Goal: Task Accomplishment & Management: Manage account settings

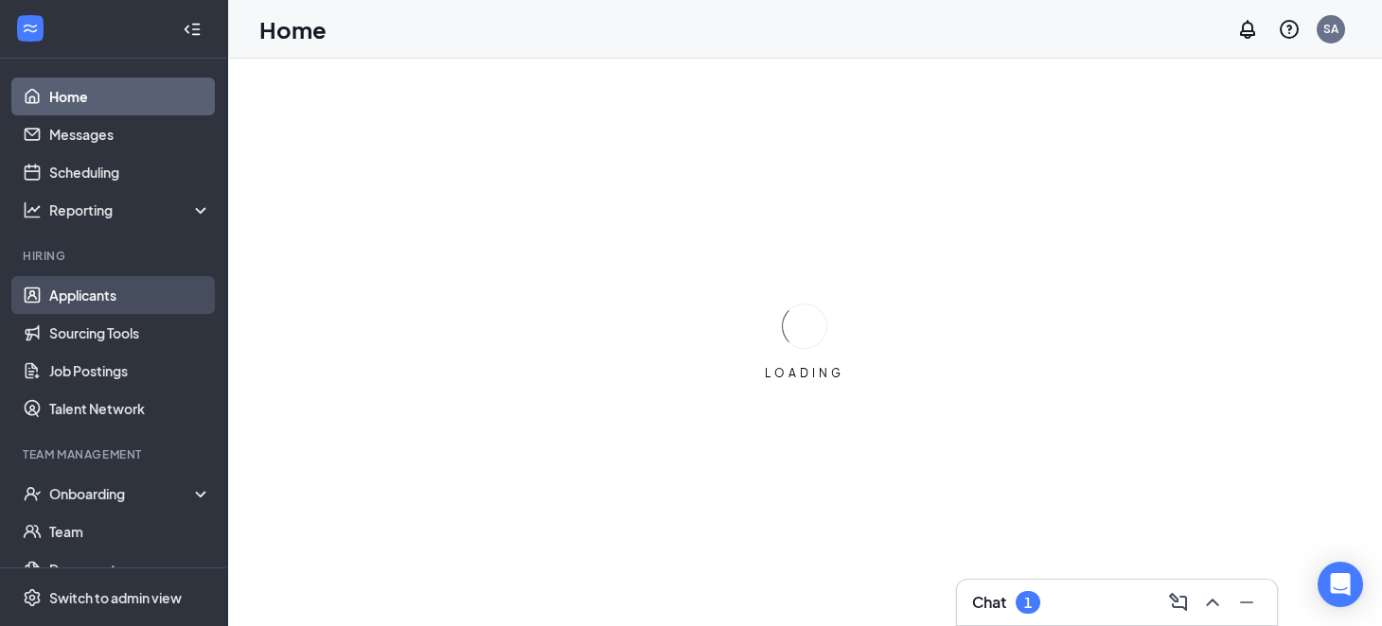
click at [95, 304] on link "Applicants" at bounding box center [130, 295] width 162 height 38
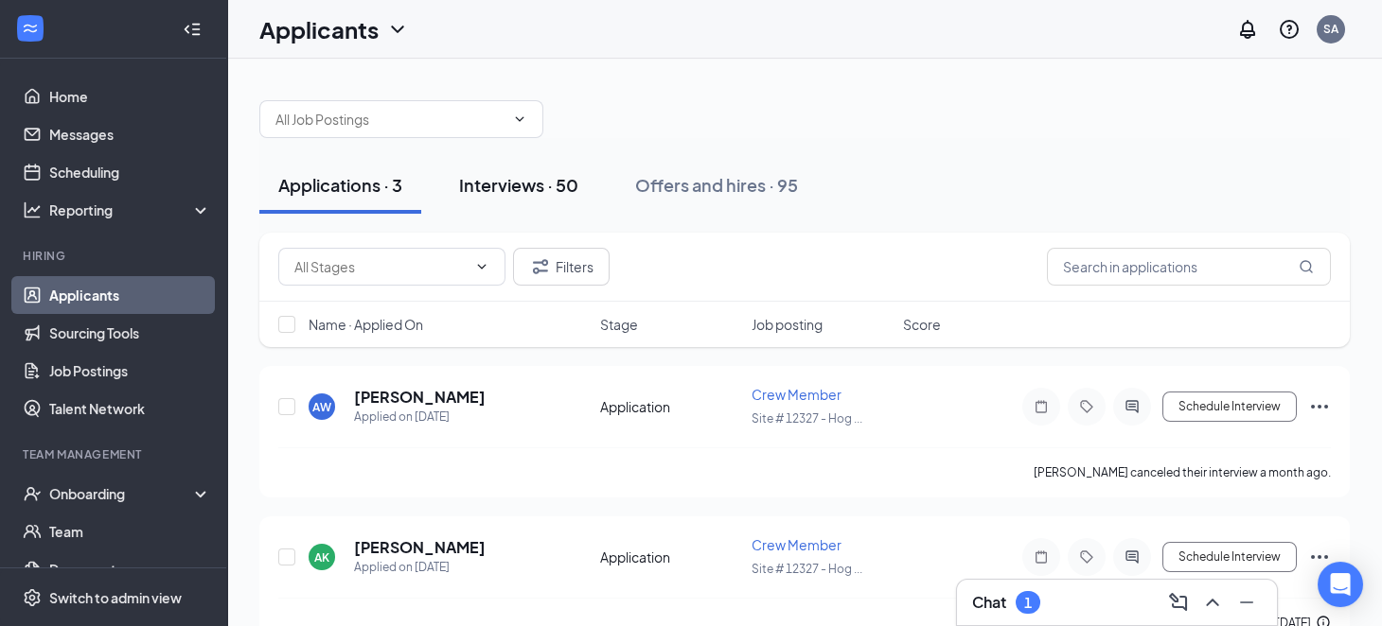
click at [492, 194] on div "Interviews · 50" at bounding box center [518, 185] width 119 height 24
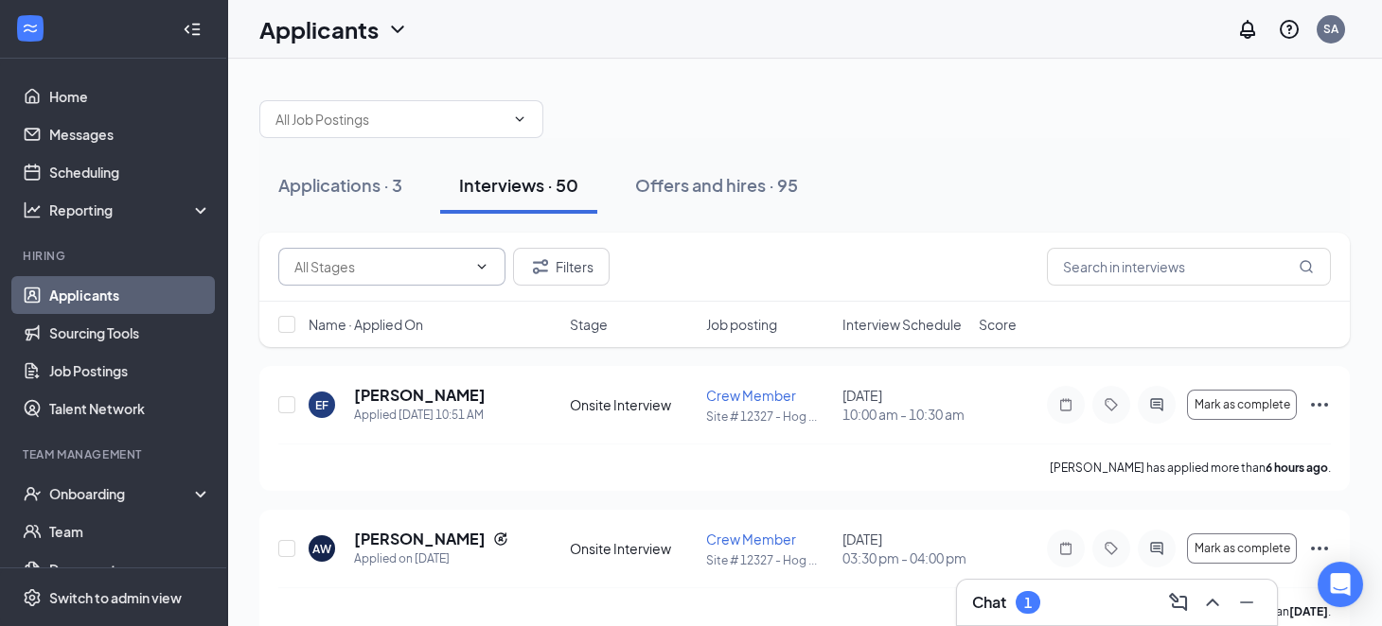
click at [459, 265] on input "text" at bounding box center [380, 266] width 172 height 21
click at [50, 90] on link "Home" at bounding box center [130, 97] width 162 height 38
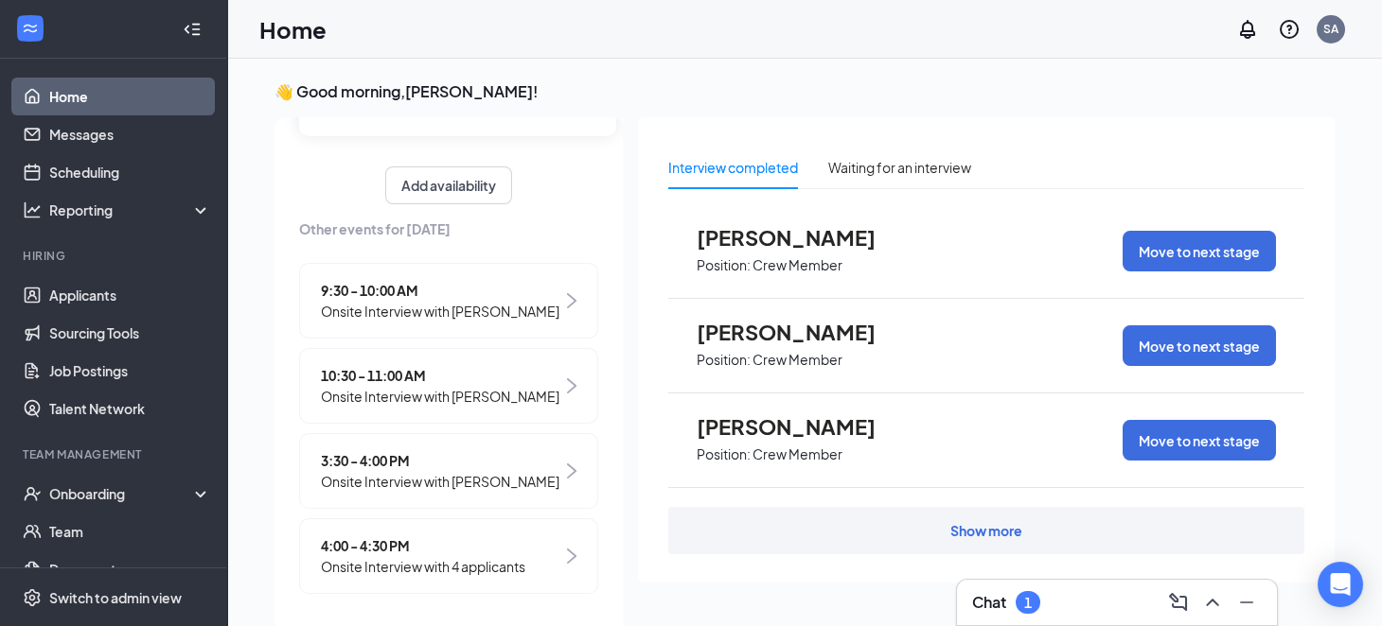
scroll to position [40, 0]
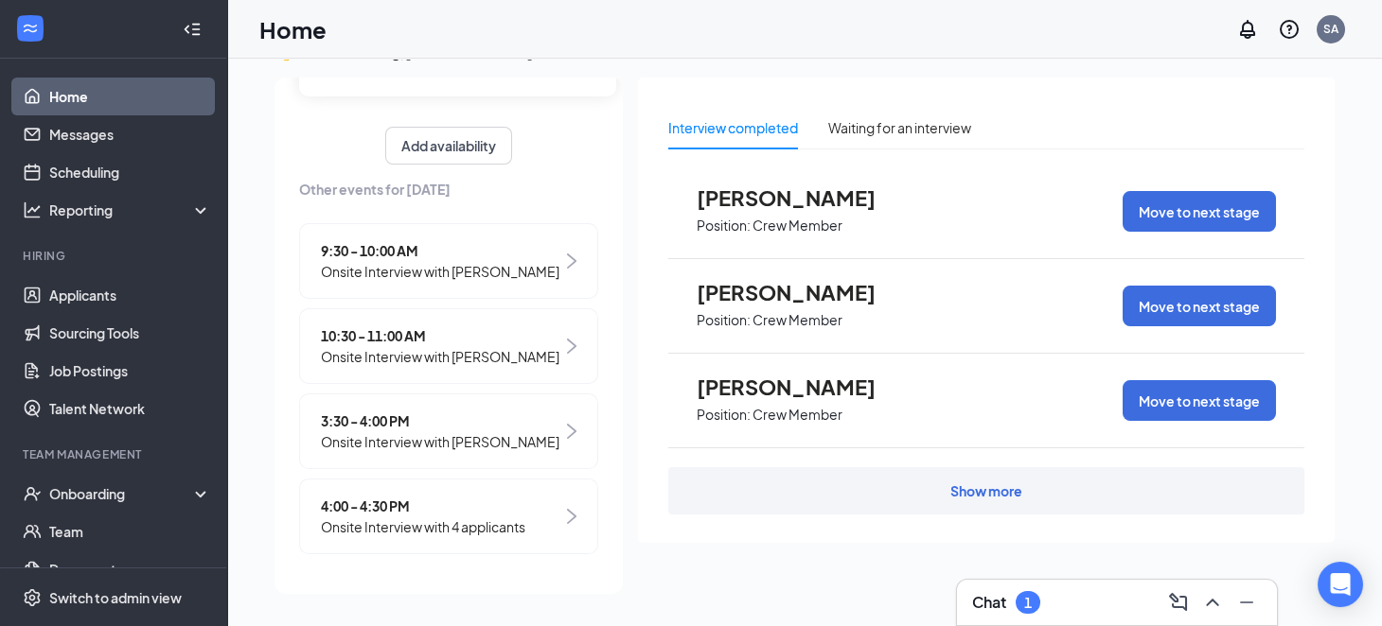
click at [387, 526] on span "Onsite Interview with 4 applicants" at bounding box center [423, 527] width 204 height 21
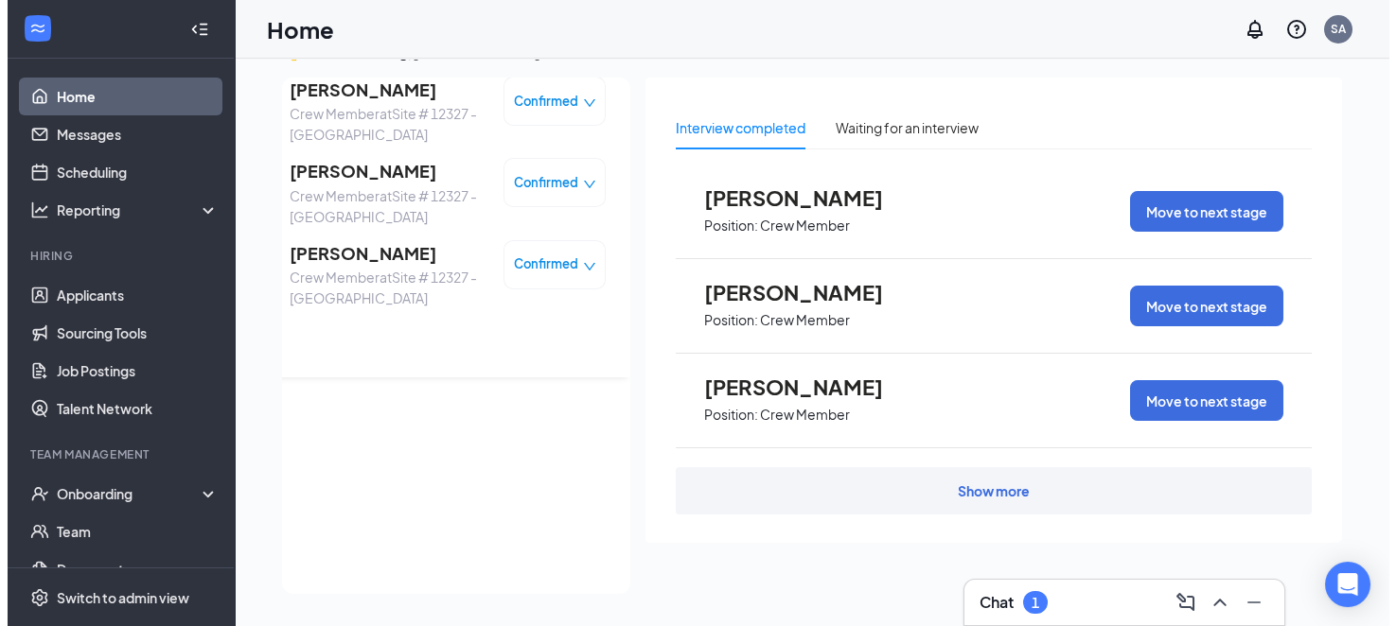
scroll to position [0, 0]
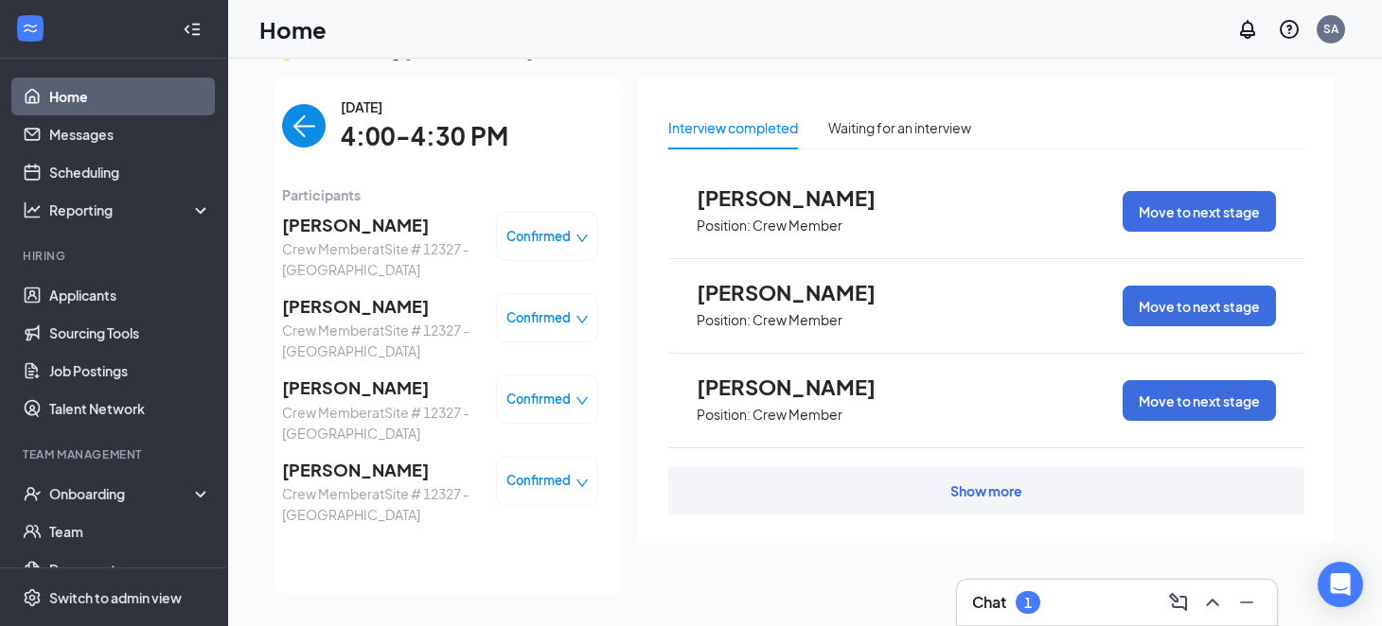
click at [380, 371] on div "Amyiah Wood Crew Member at Site # 12327 - Hogansville Confirmed Corderianna Ear…" at bounding box center [440, 368] width 316 height 326
click at [509, 397] on span "Confirmed" at bounding box center [538, 399] width 64 height 19
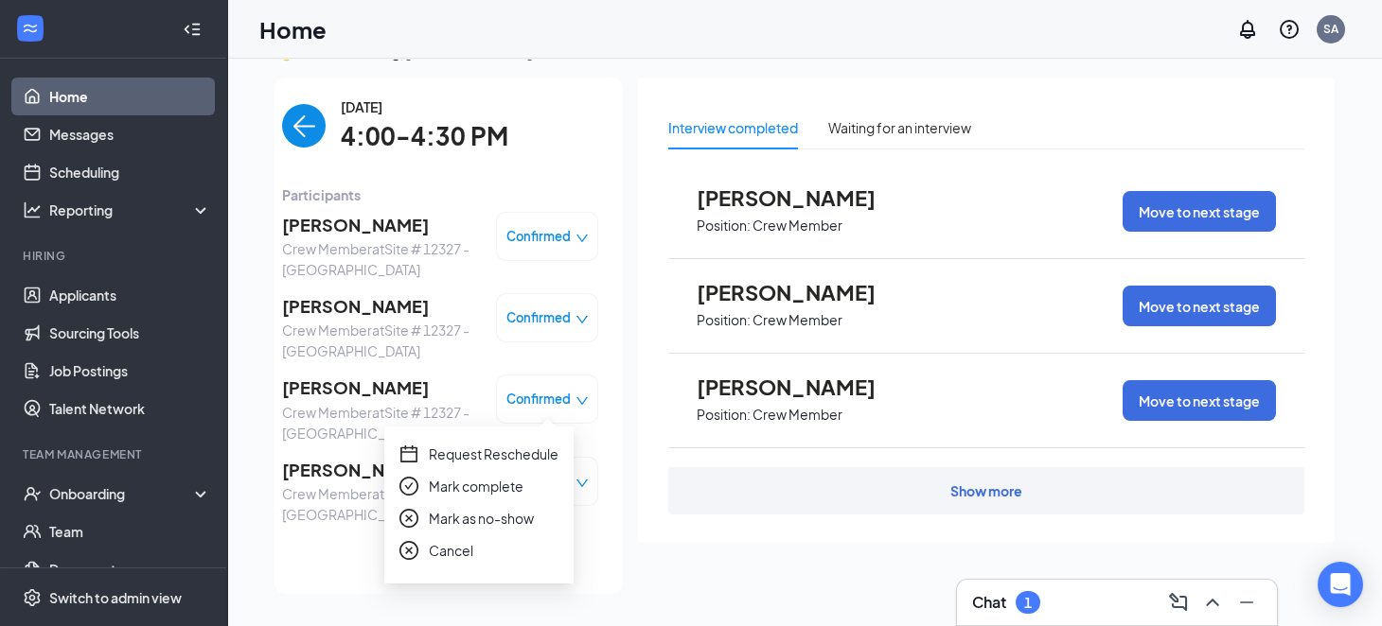
click at [427, 403] on span "Crew Member at Site # 12327 - Hogansville" at bounding box center [381, 423] width 199 height 42
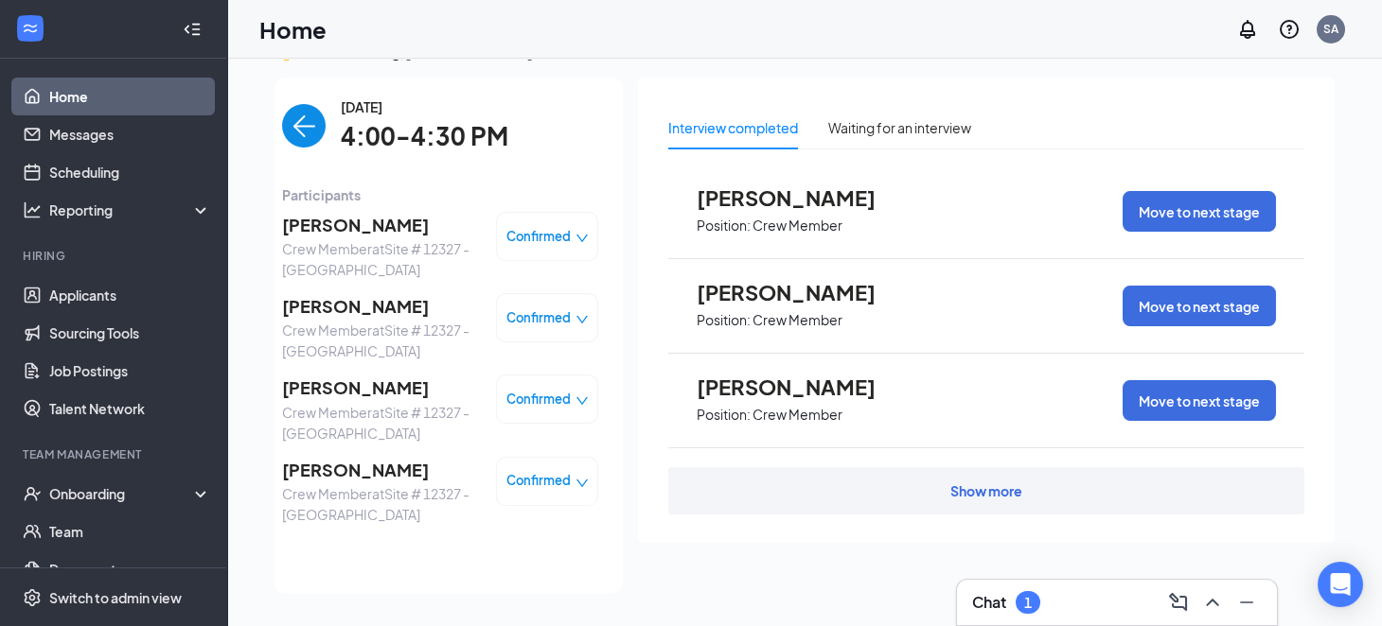
click at [405, 390] on span "[PERSON_NAME]" at bounding box center [381, 388] width 199 height 26
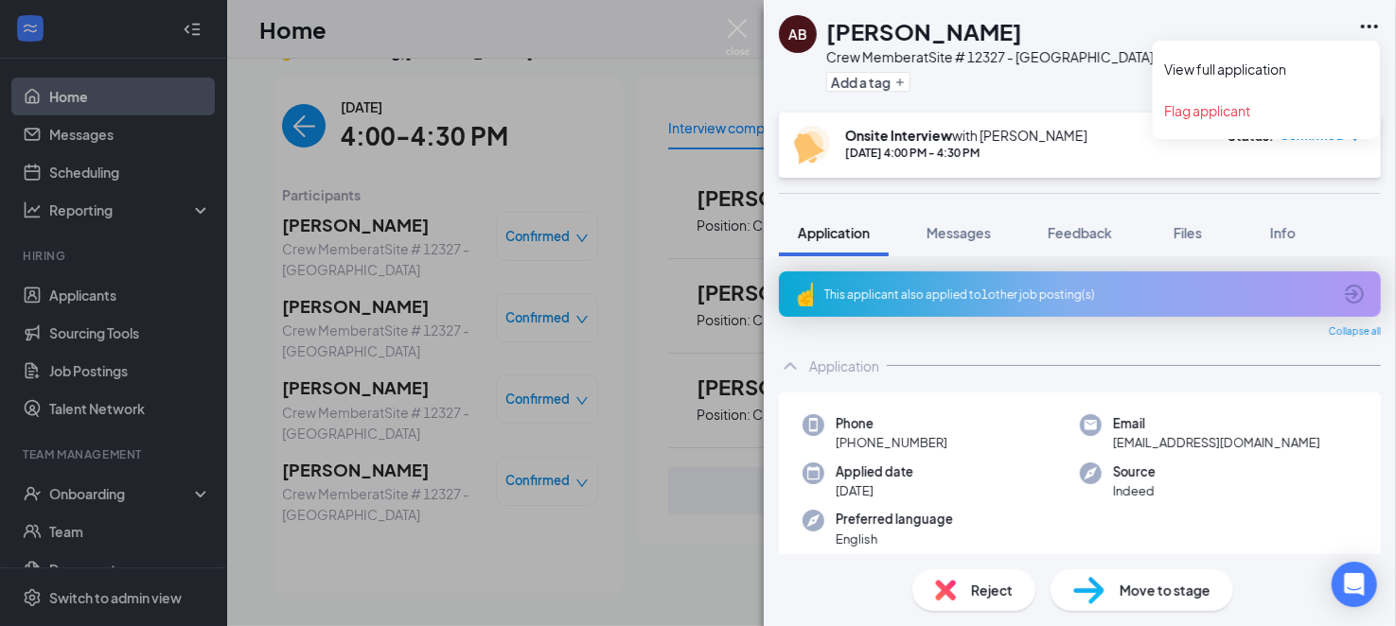
click at [1362, 21] on icon "Ellipses" at bounding box center [1369, 26] width 23 height 23
click at [1312, 64] on link "View full application" at bounding box center [1267, 69] width 204 height 19
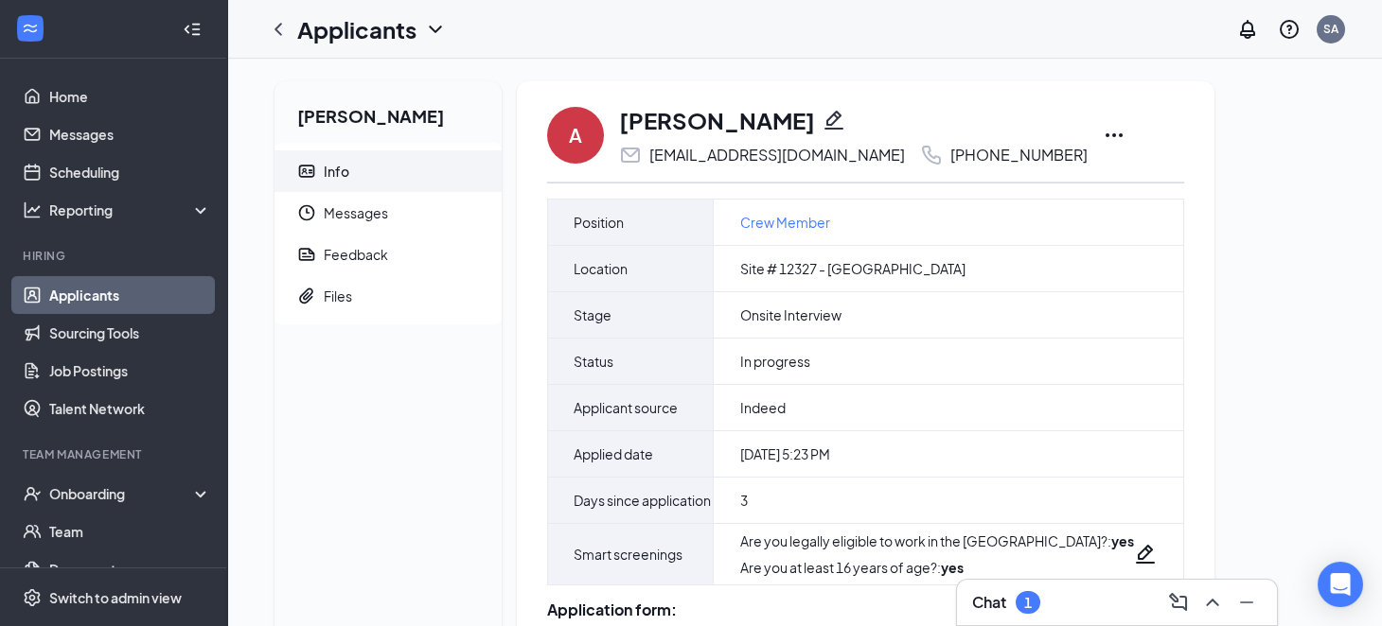
click at [1102, 141] on icon "Ellipses" at bounding box center [1113, 135] width 23 height 23
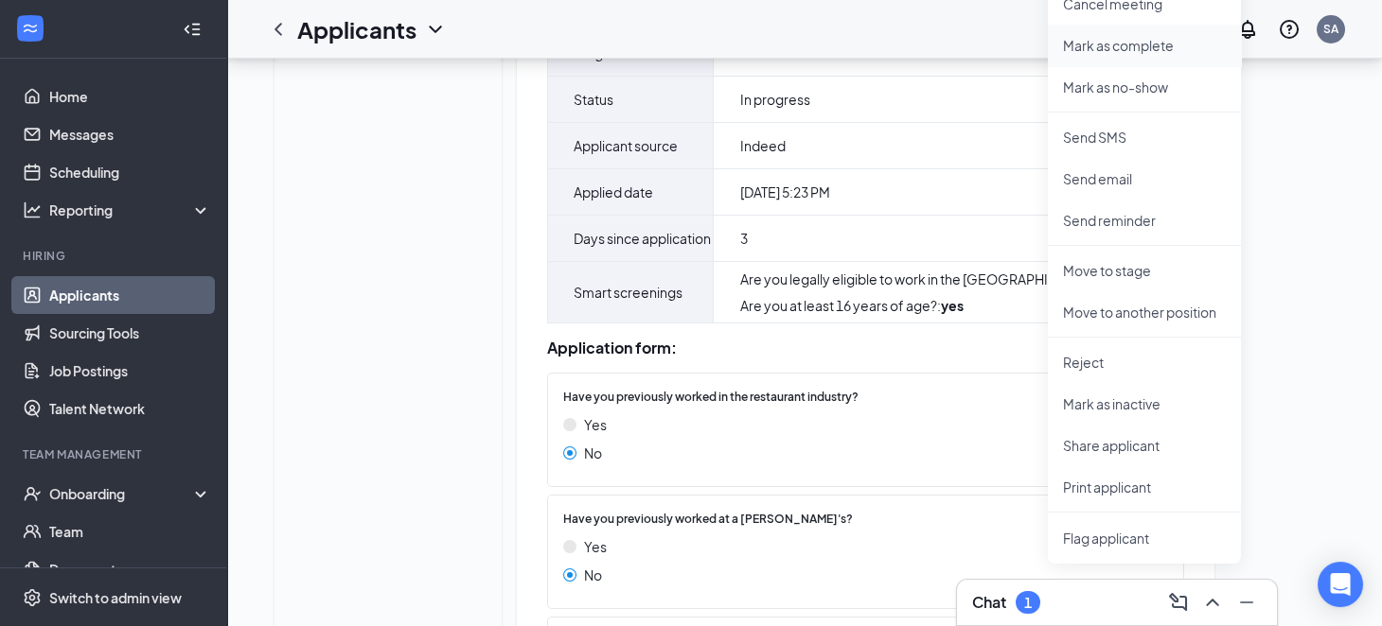
scroll to position [379, 0]
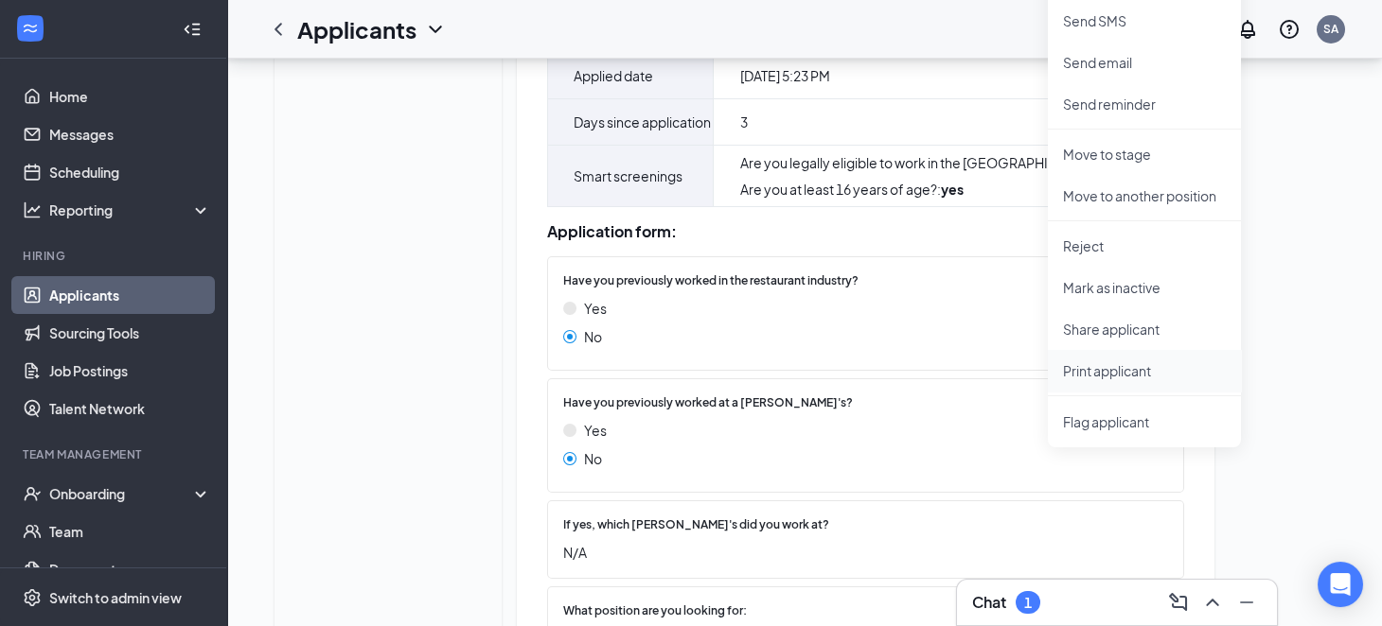
click at [1099, 362] on p "Print applicant" at bounding box center [1144, 370] width 163 height 19
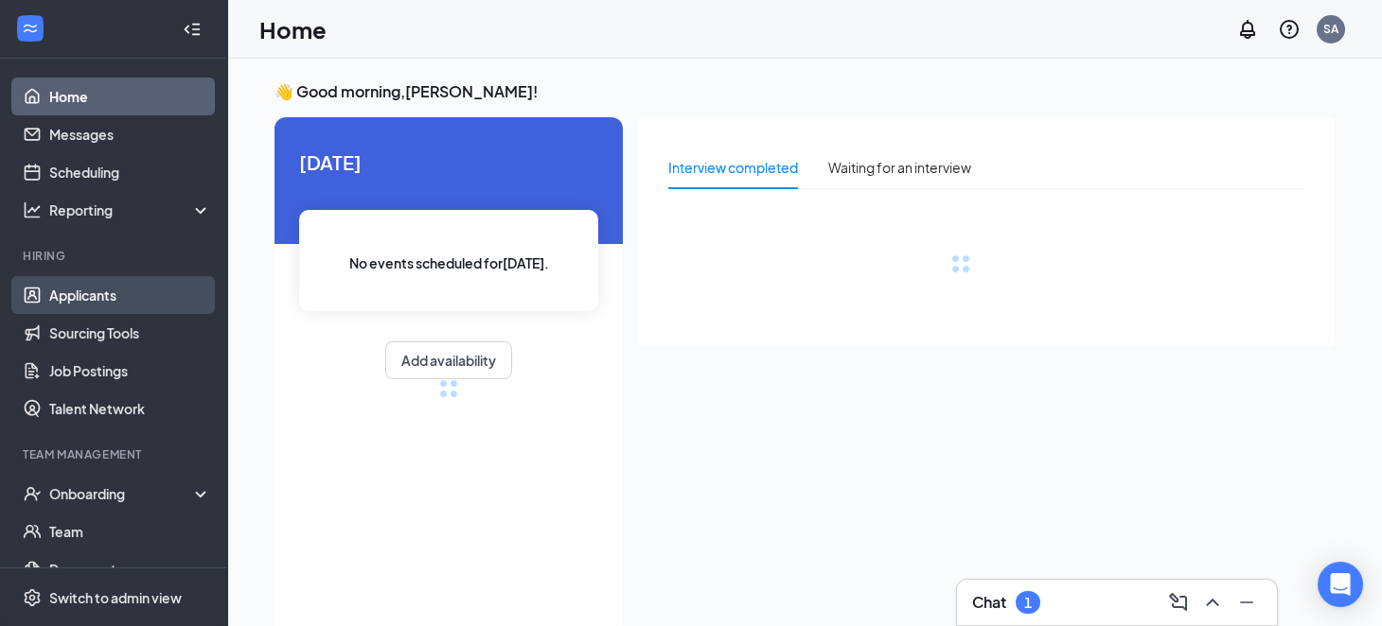
click at [137, 288] on link "Applicants" at bounding box center [130, 295] width 162 height 38
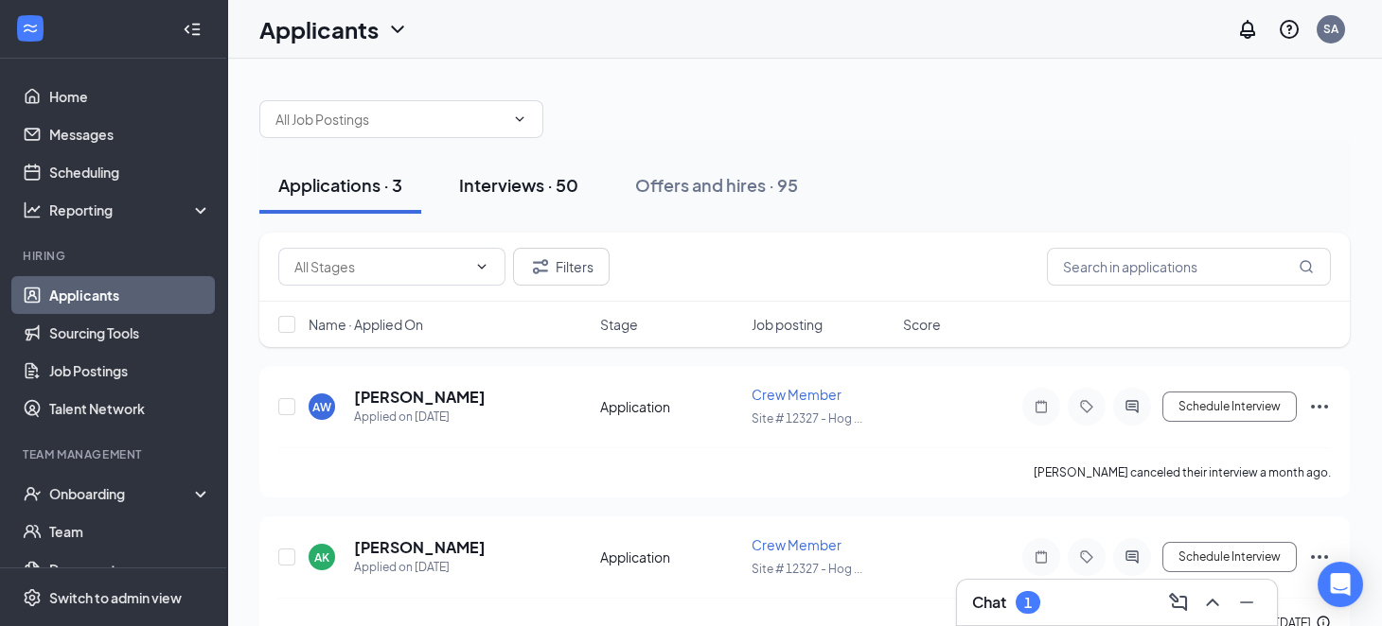
click at [573, 200] on button "Interviews · 50" at bounding box center [518, 185] width 157 height 57
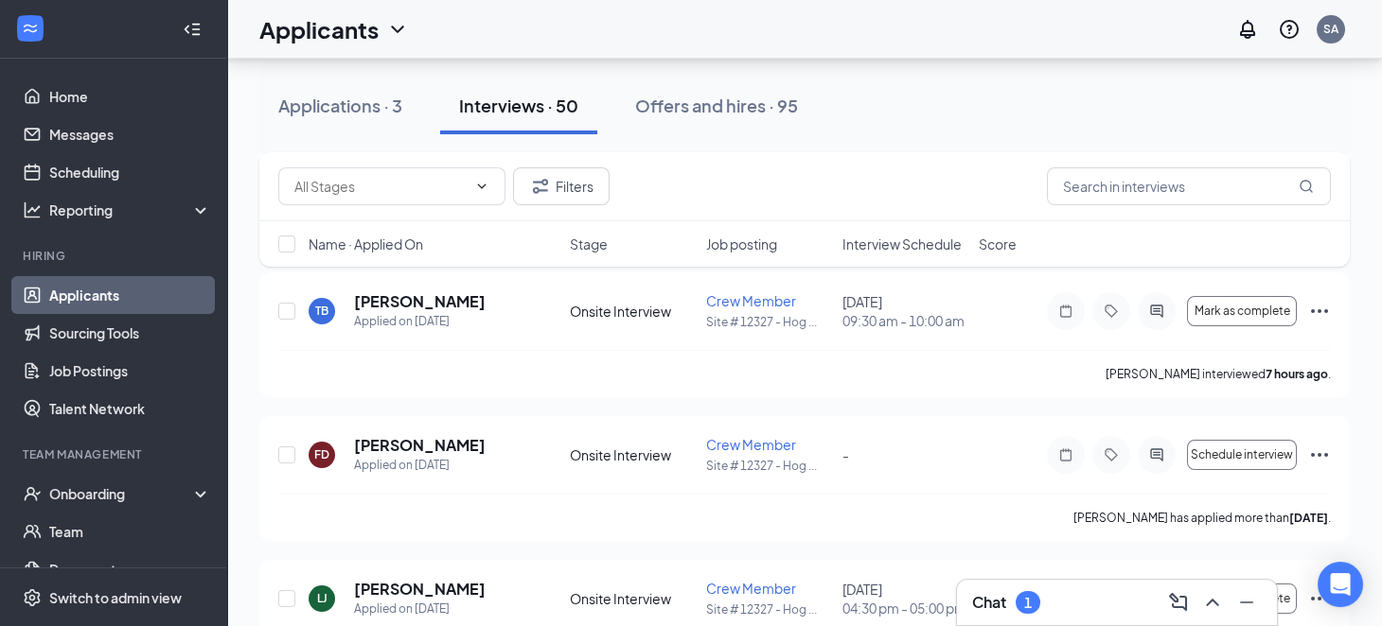
scroll to position [852, 0]
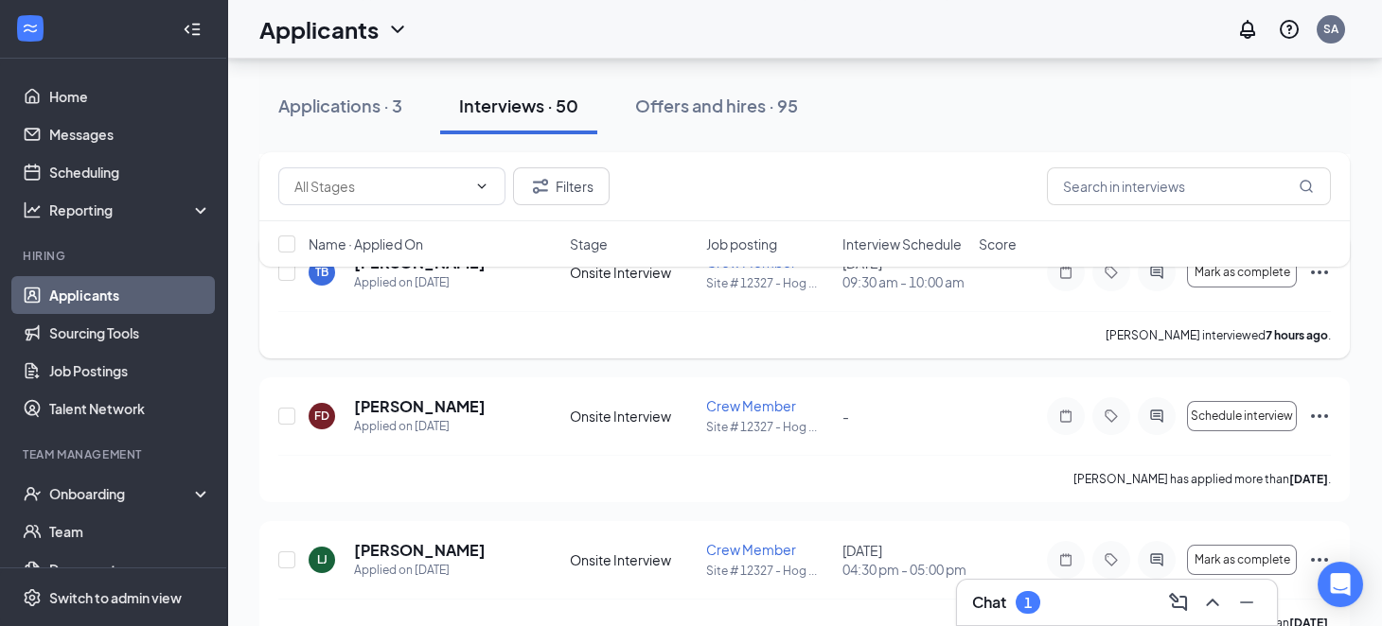
click at [1312, 284] on icon "Ellipses" at bounding box center [1319, 272] width 23 height 23
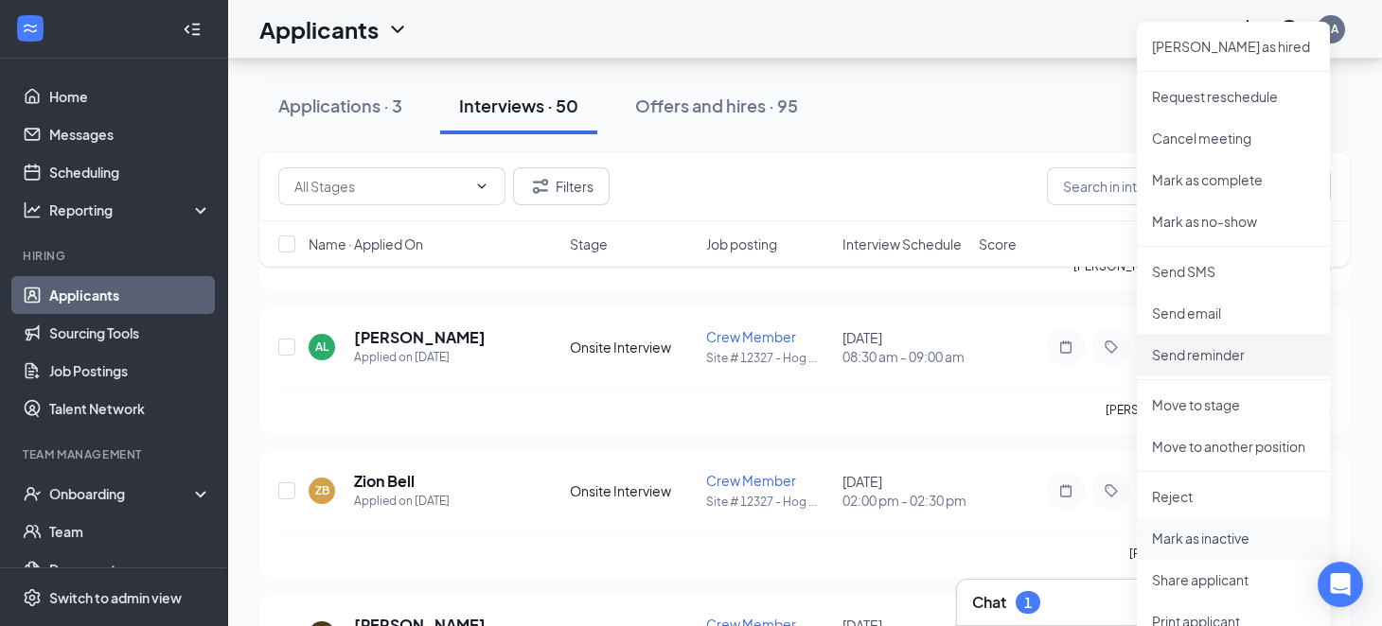
scroll to position [1325, 0]
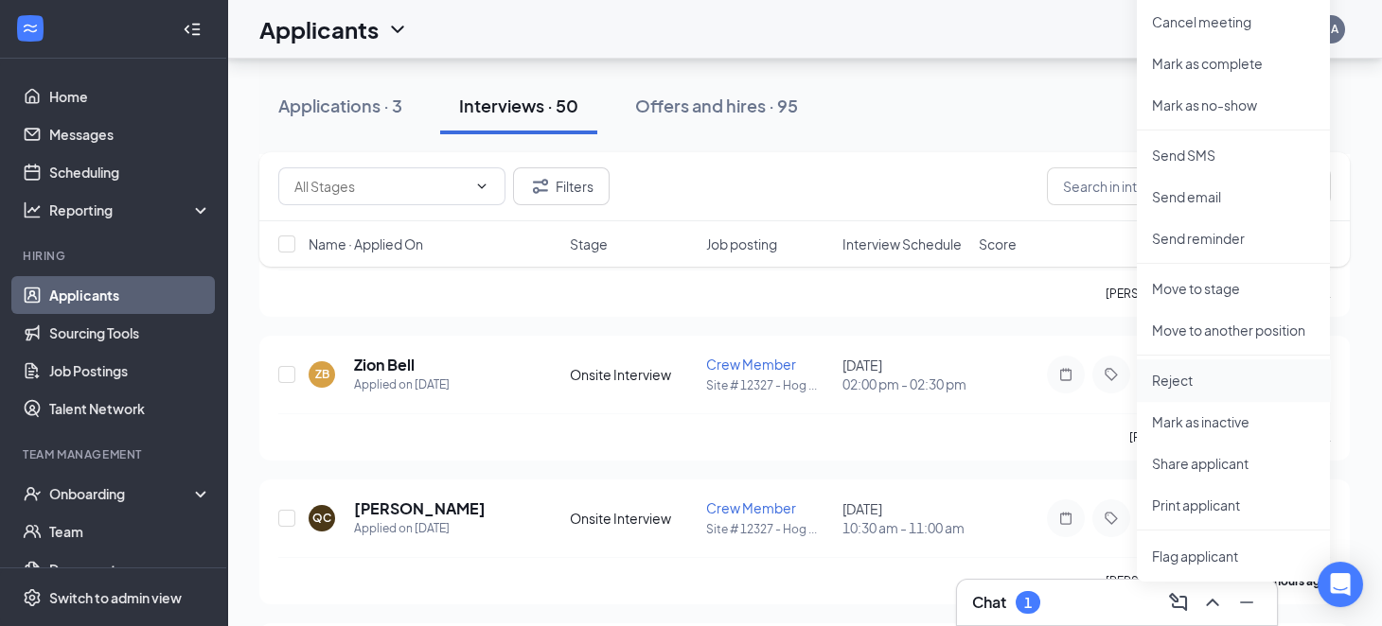
click at [1193, 386] on p "Reject" at bounding box center [1233, 380] width 163 height 19
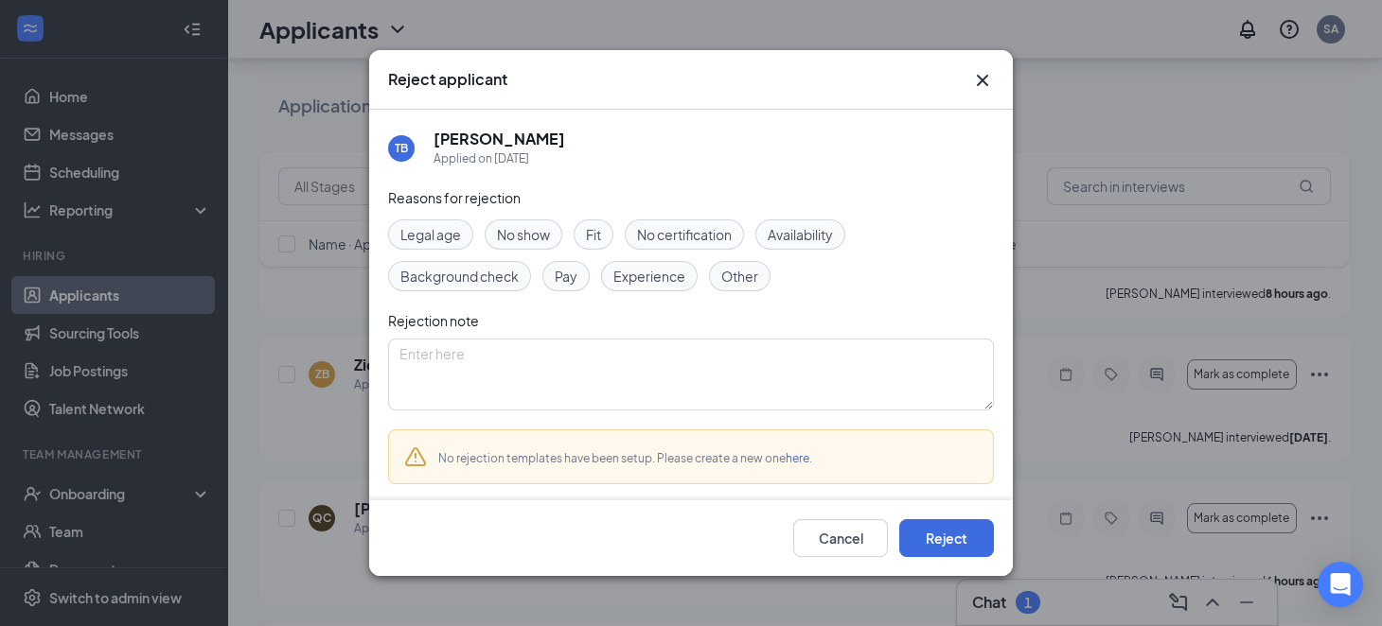
click at [608, 237] on div "Fit" at bounding box center [593, 235] width 40 height 30
click at [982, 537] on button "Reject" at bounding box center [946, 539] width 95 height 38
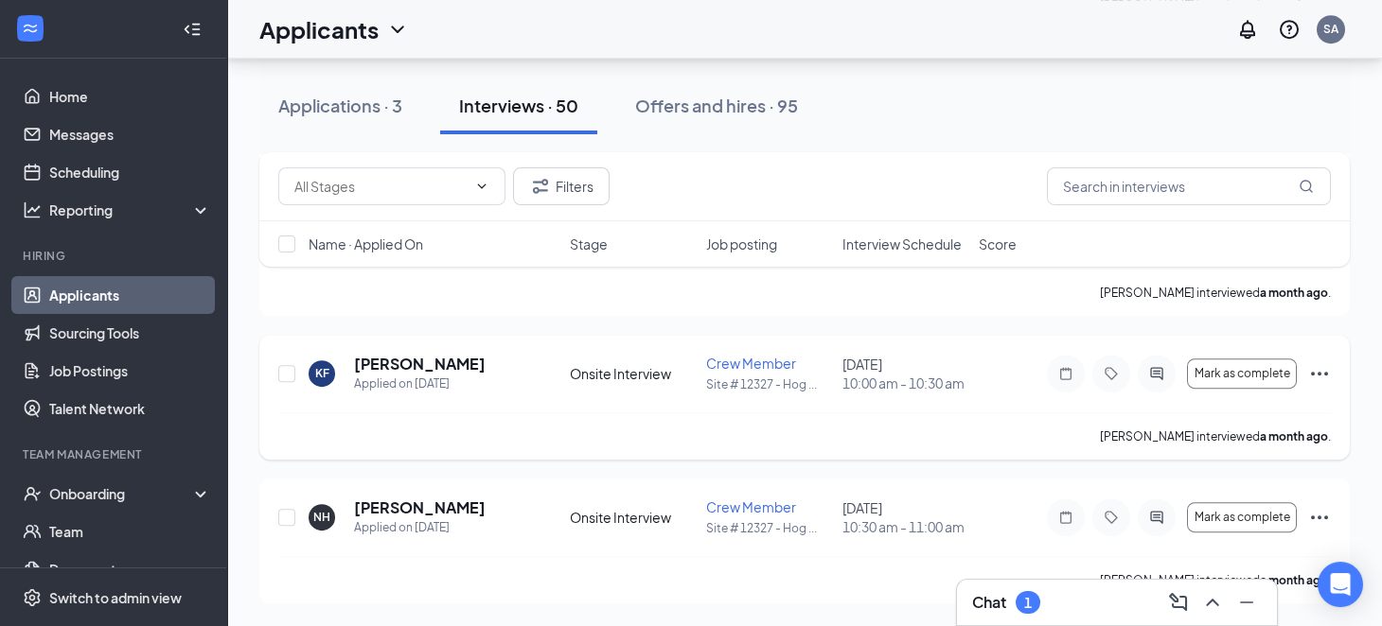
scroll to position [7316, 0]
